Goal: Task Accomplishment & Management: Use online tool/utility

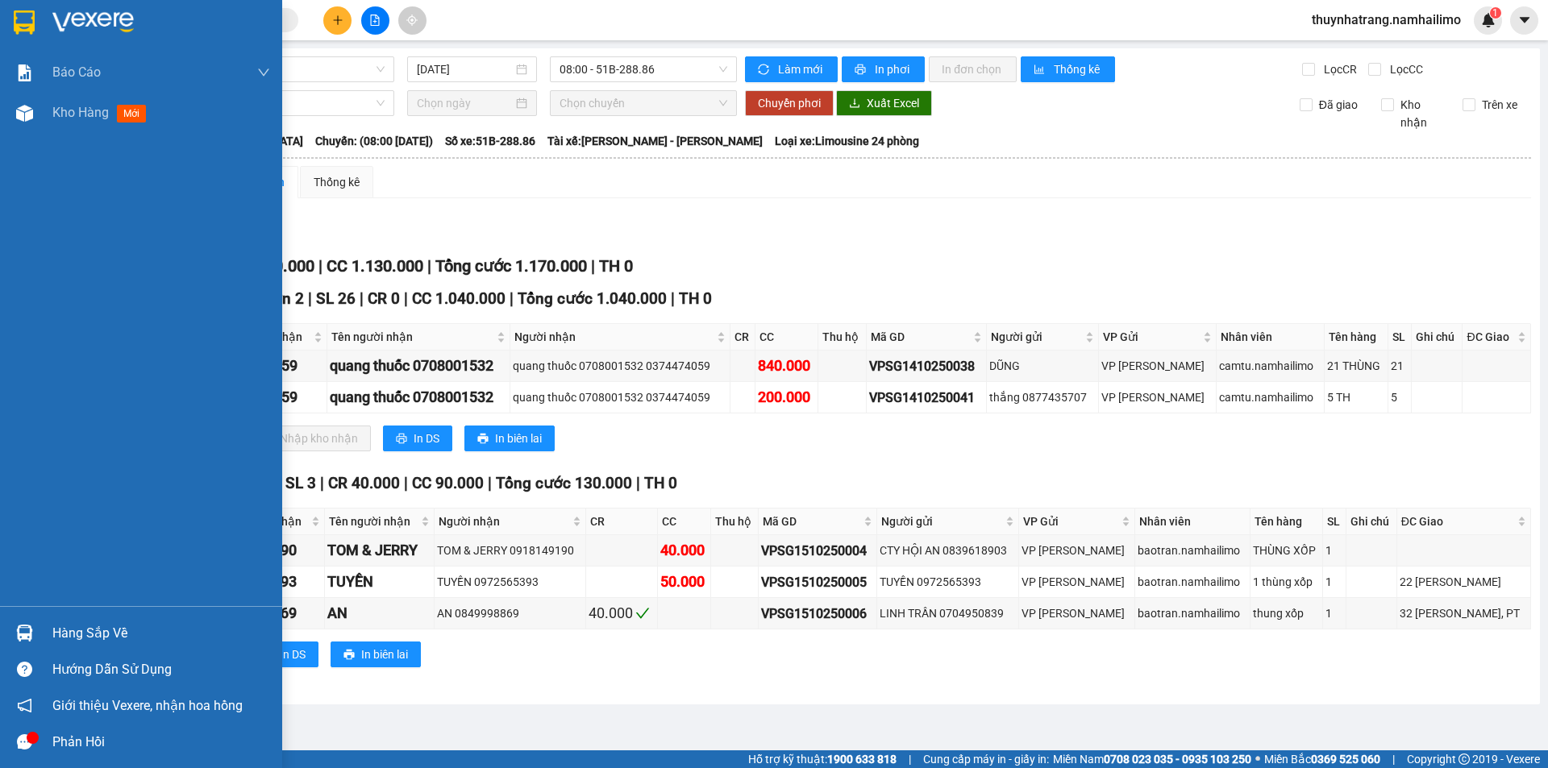
click at [45, 25] on div at bounding box center [141, 26] width 282 height 52
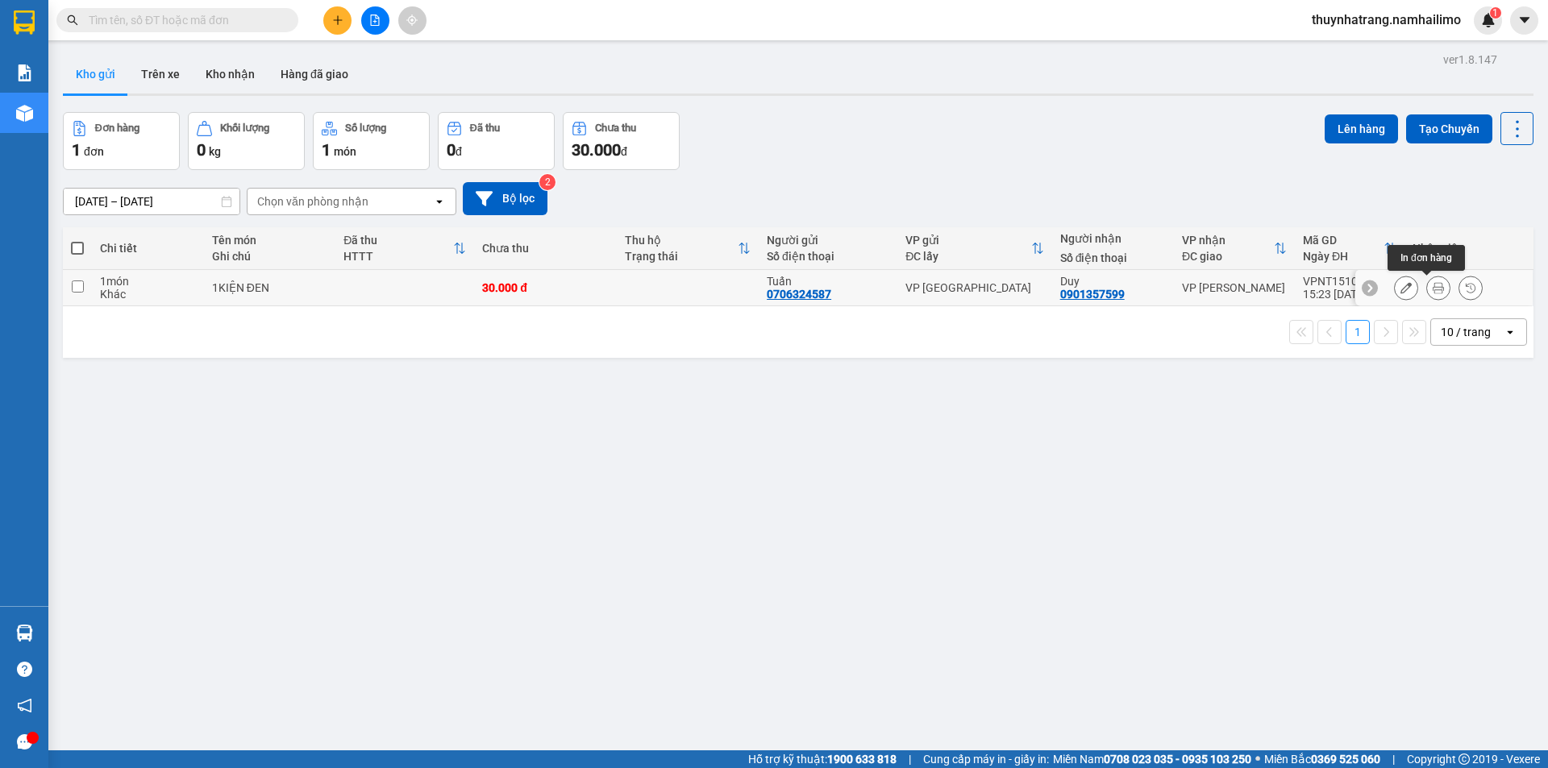
click at [1427, 294] on button at bounding box center [1438, 288] width 23 height 28
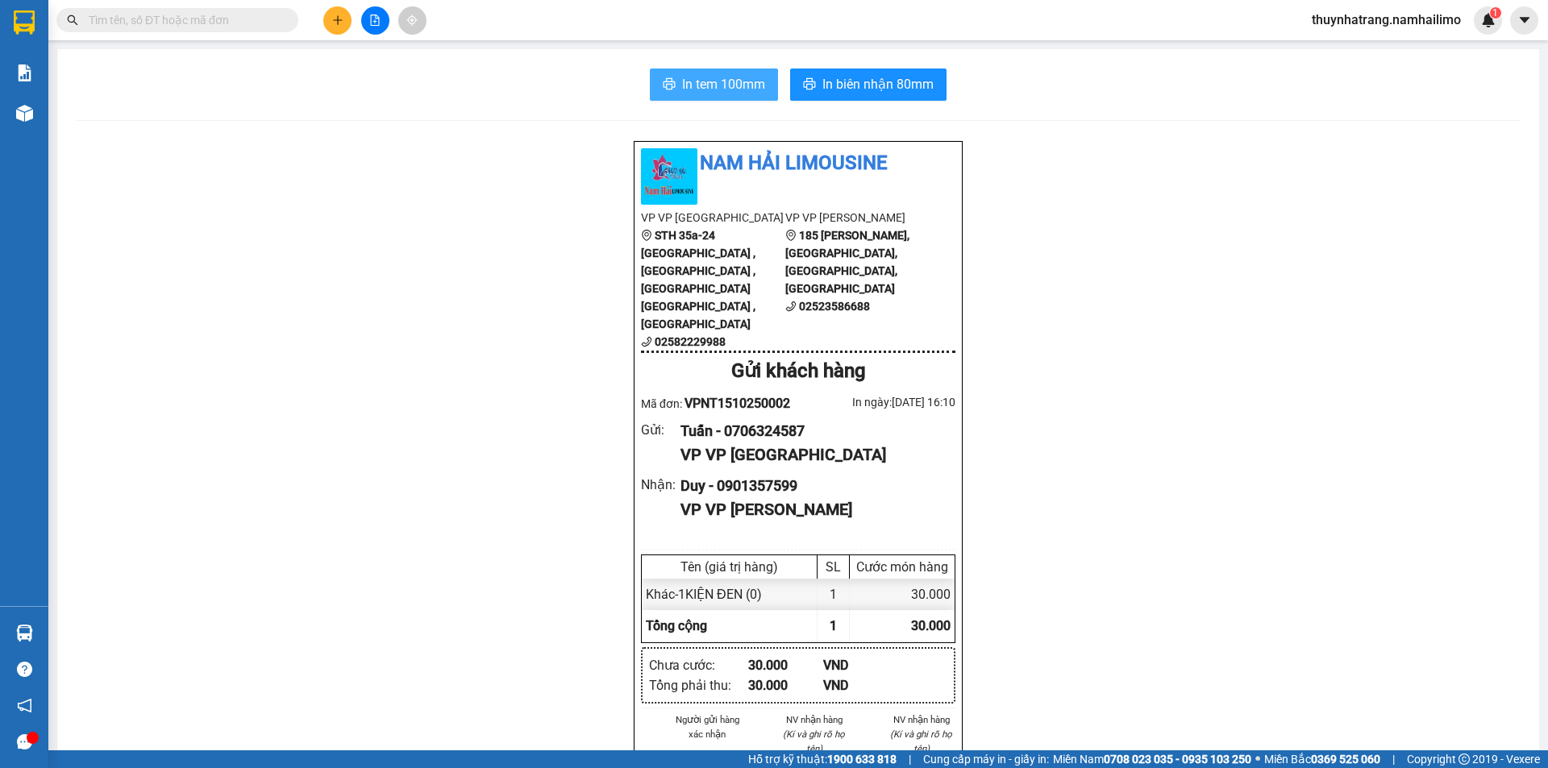
click at [741, 81] on span "In tem 100mm" at bounding box center [723, 84] width 83 height 20
